Goal: Task Accomplishment & Management: Manage account settings

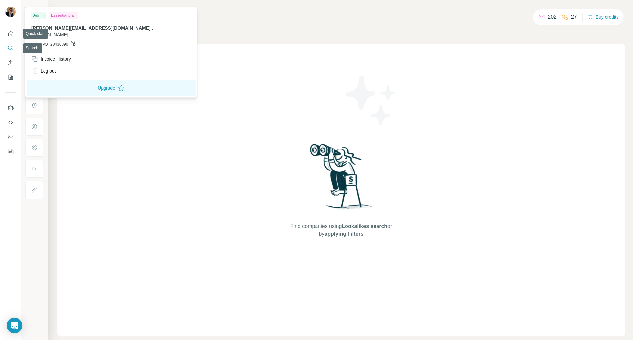
click at [11, 14] on img at bounding box center [10, 12] width 11 height 11
click at [61, 56] on div "Invoice History" at bounding box center [51, 59] width 40 height 7
click at [68, 18] on div "Essential plan" at bounding box center [63, 16] width 29 height 8
drag, startPoint x: 500, startPoint y: 97, endPoint x: 503, endPoint y: 96, distance: 3.4
click at [501, 97] on div "Find companies using Lookalikes search or by applying Filters" at bounding box center [341, 190] width 568 height 292
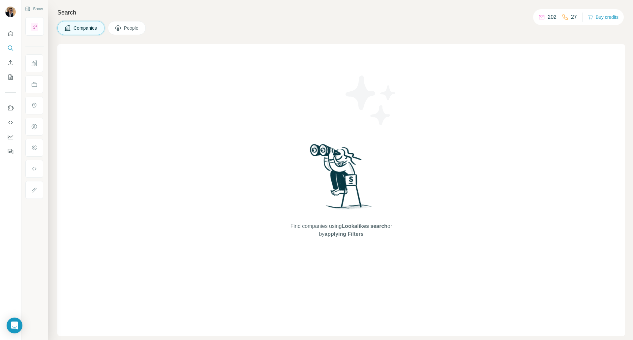
click at [548, 19] on p "202" at bounding box center [552, 17] width 9 height 8
click at [539, 21] on div "202" at bounding box center [548, 17] width 18 height 8
drag, startPoint x: 575, startPoint y: 17, endPoint x: 544, endPoint y: 17, distance: 31.0
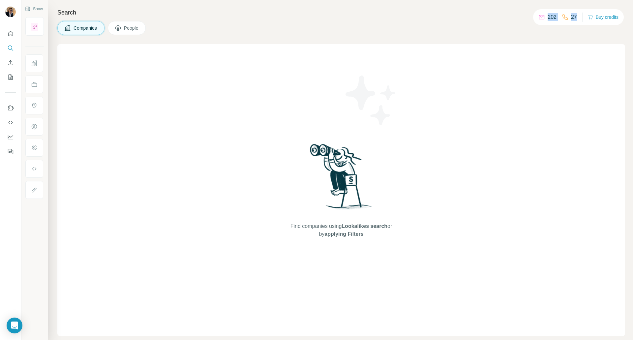
click at [544, 17] on div "202 27" at bounding box center [558, 17] width 39 height 9
click at [516, 64] on div "Find companies using Lookalikes search or by applying Filters" at bounding box center [341, 190] width 568 height 292
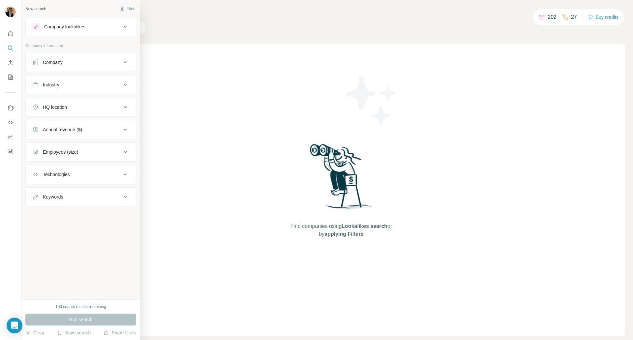
click at [36, 8] on div "New search" at bounding box center [35, 9] width 21 height 6
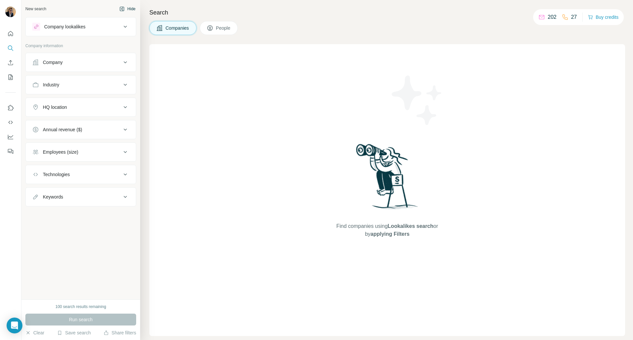
click at [126, 10] on button "Hide" at bounding box center [127, 9] width 25 height 10
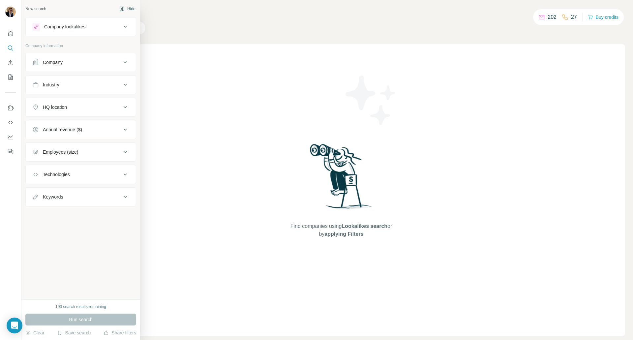
click at [30, 9] on div "New search" at bounding box center [35, 9] width 21 height 6
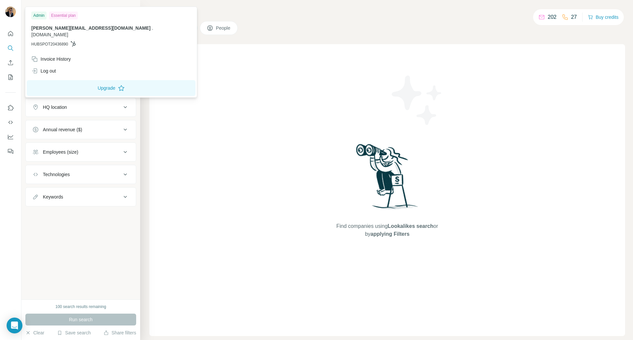
click at [7, 12] on img at bounding box center [10, 12] width 11 height 11
click at [85, 85] on button "Upgrade" at bounding box center [111, 88] width 169 height 16
click at [85, 81] on button "Upgrade" at bounding box center [111, 88] width 169 height 16
